Goal: Transaction & Acquisition: Purchase product/service

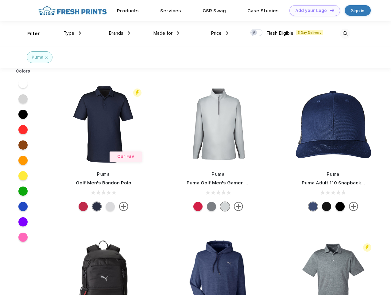
scroll to position [0, 0]
click at [313, 10] on link "Add your Logo Design Tool" at bounding box center [315, 10] width 51 height 11
click at [0, 0] on div "Design Tool" at bounding box center [0, 0] width 0 height 0
click at [330, 10] on link "Add your Logo Design Tool" at bounding box center [315, 10] width 51 height 11
click at [29, 33] on div "Filter" at bounding box center [33, 33] width 13 height 7
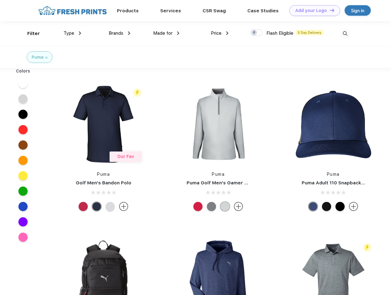
click at [73, 33] on span "Type" at bounding box center [69, 33] width 11 height 6
click at [120, 33] on span "Brands" at bounding box center [116, 33] width 15 height 6
click at [167, 33] on span "Made for" at bounding box center [162, 33] width 19 height 6
click at [220, 33] on span "Price" at bounding box center [216, 33] width 11 height 6
click at [257, 33] on div at bounding box center [257, 32] width 12 height 7
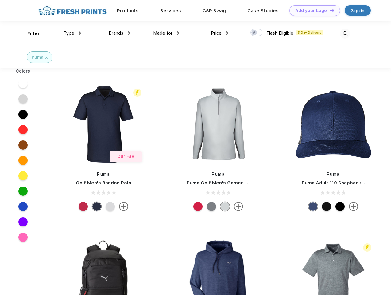
click at [255, 33] on input "checkbox" at bounding box center [253, 31] width 4 height 4
click at [345, 33] on img at bounding box center [345, 34] width 10 height 10
